Goal: Task Accomplishment & Management: Manage account settings

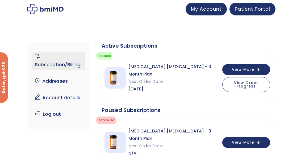
click at [56, 65] on link "Subscription/Billing" at bounding box center [58, 61] width 53 height 19
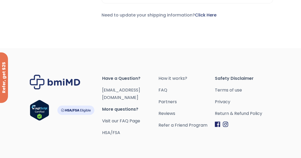
scroll to position [440, 0]
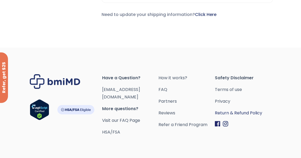
click at [243, 109] on link "Return & Refund Policy" at bounding box center [243, 112] width 56 height 7
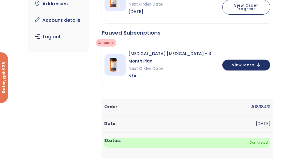
scroll to position [23, 0]
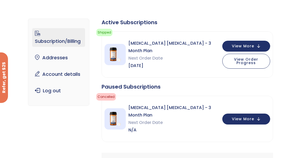
click at [65, 42] on link "Subscription/Billing" at bounding box center [58, 37] width 53 height 19
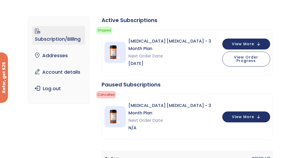
scroll to position [25, 0]
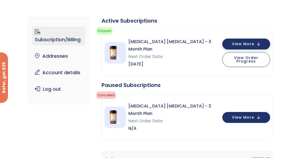
click at [258, 42] on button "View More" at bounding box center [246, 44] width 48 height 11
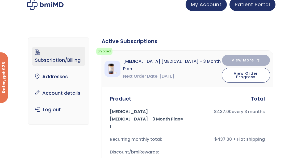
scroll to position [0, 0]
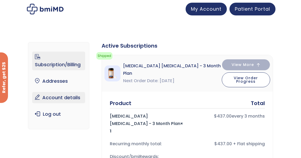
click at [67, 98] on link "Account details" at bounding box center [58, 97] width 53 height 11
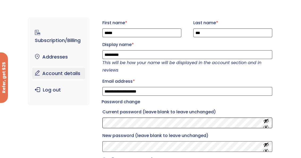
scroll to position [15, 0]
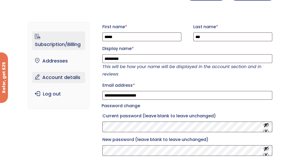
click at [66, 44] on link "Subscription/Billing" at bounding box center [58, 40] width 53 height 19
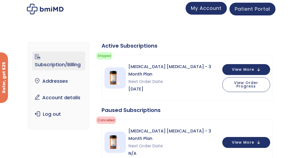
click at [210, 10] on span "My Account" at bounding box center [206, 8] width 31 height 7
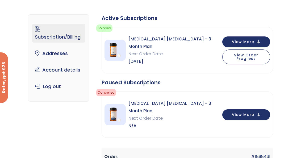
scroll to position [16, 0]
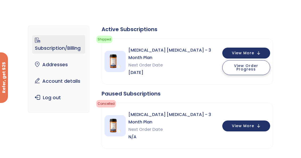
click at [246, 63] on span "View Order Progress" at bounding box center [246, 67] width 24 height 9
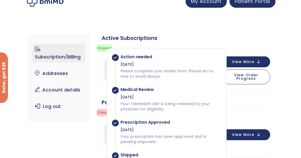
scroll to position [0, 0]
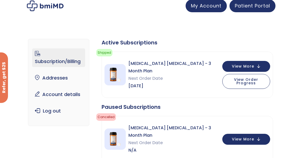
scroll to position [1, 0]
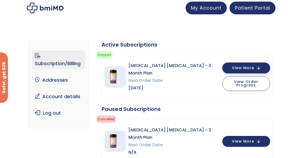
click at [259, 66] on button "View More" at bounding box center [246, 67] width 48 height 11
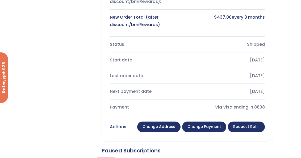
scroll to position [176, 0]
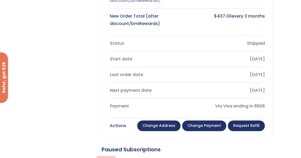
click at [213, 120] on link "Change payment" at bounding box center [204, 125] width 44 height 11
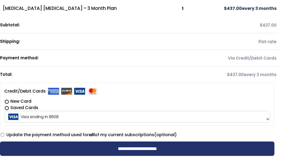
scroll to position [60, 0]
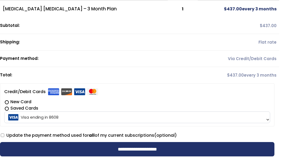
click at [265, 119] on span "Visa ending in 8608" at bounding box center [137, 117] width 263 height 11
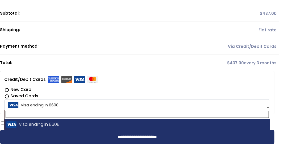
scroll to position [70, 0]
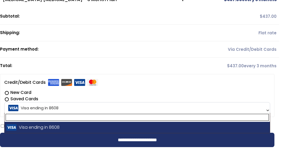
click at [36, 107] on span "Visa ending in 8608" at bounding box center [137, 107] width 263 height 11
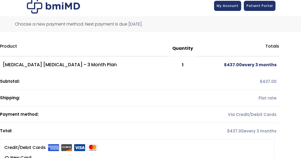
scroll to position [0, 0]
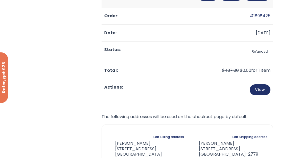
scroll to position [265, 0]
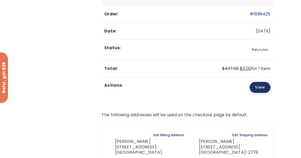
click at [263, 82] on link "View" at bounding box center [260, 87] width 21 height 11
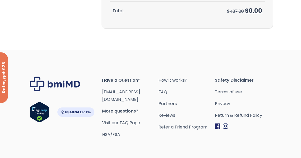
scroll to position [183, 0]
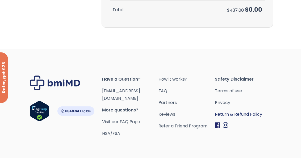
click at [237, 111] on link "Return & Refund Policy" at bounding box center [243, 114] width 56 height 7
